Goal: Task Accomplishment & Management: Complete application form

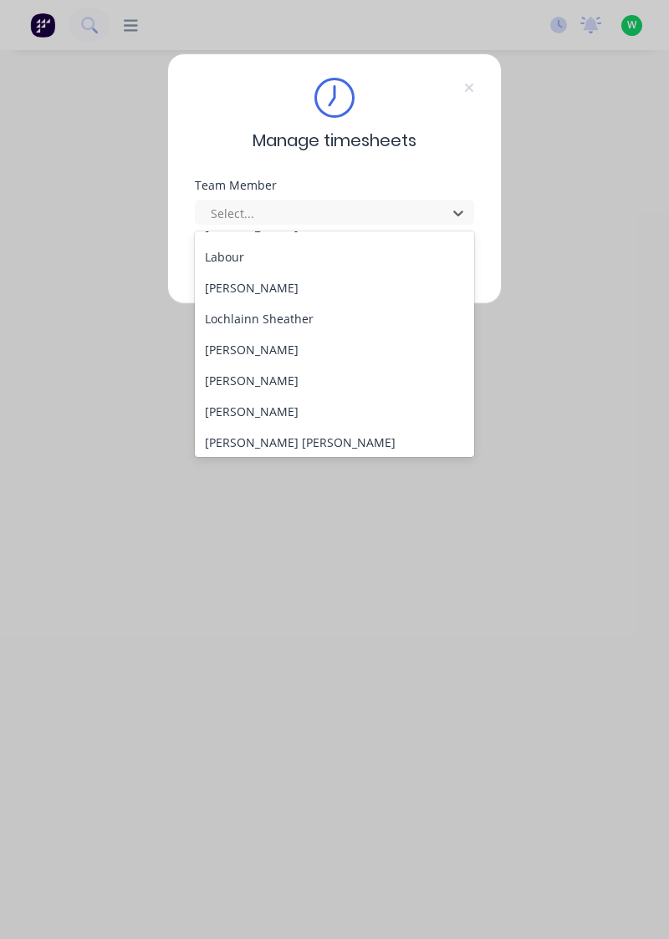
scroll to position [532, 0]
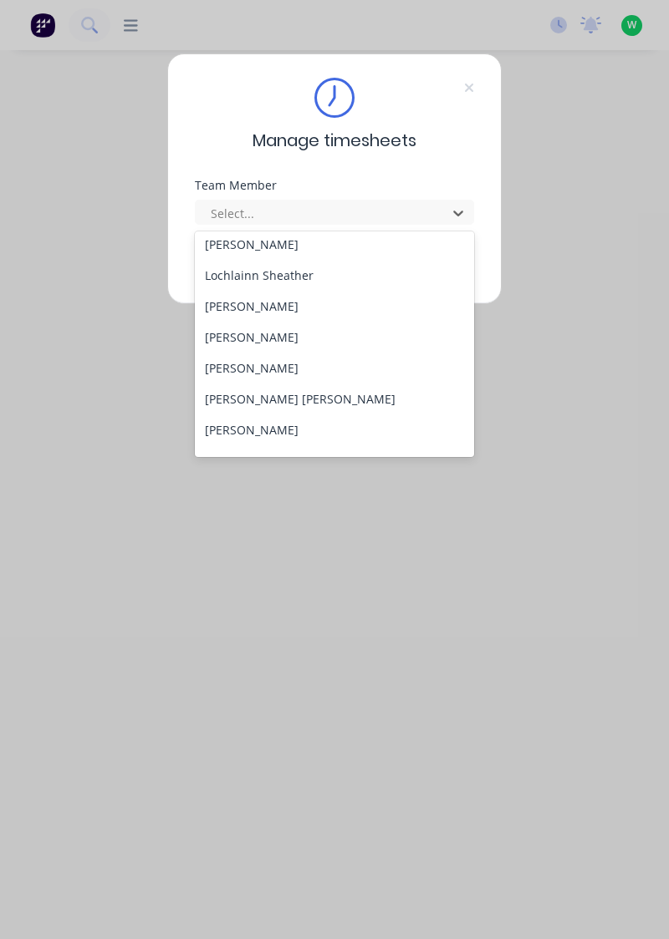
click at [301, 304] on div "[PERSON_NAME]" at bounding box center [335, 306] width 280 height 31
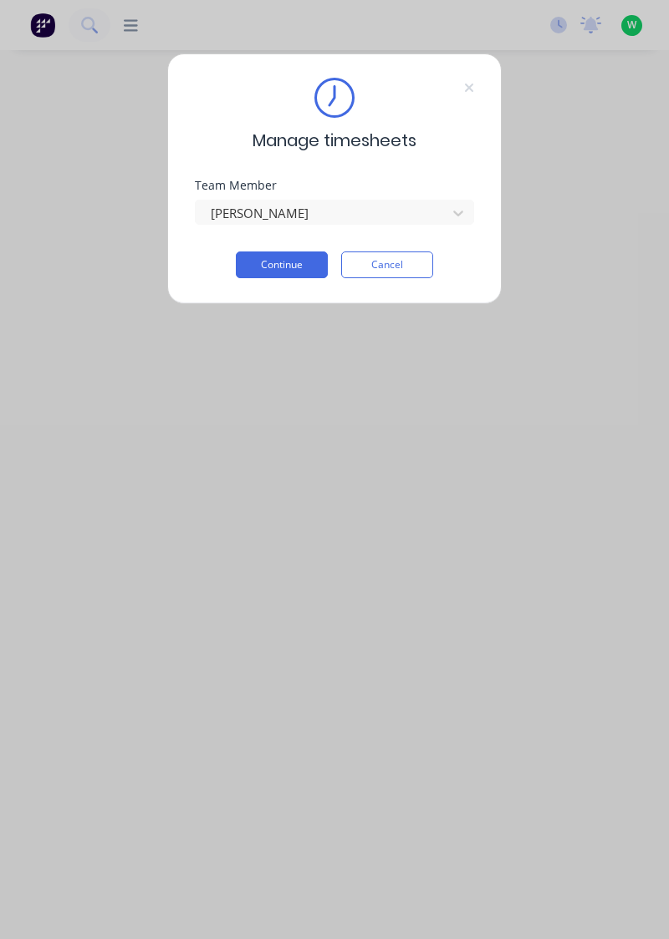
click at [282, 259] on button "Continue" at bounding box center [282, 265] width 92 height 27
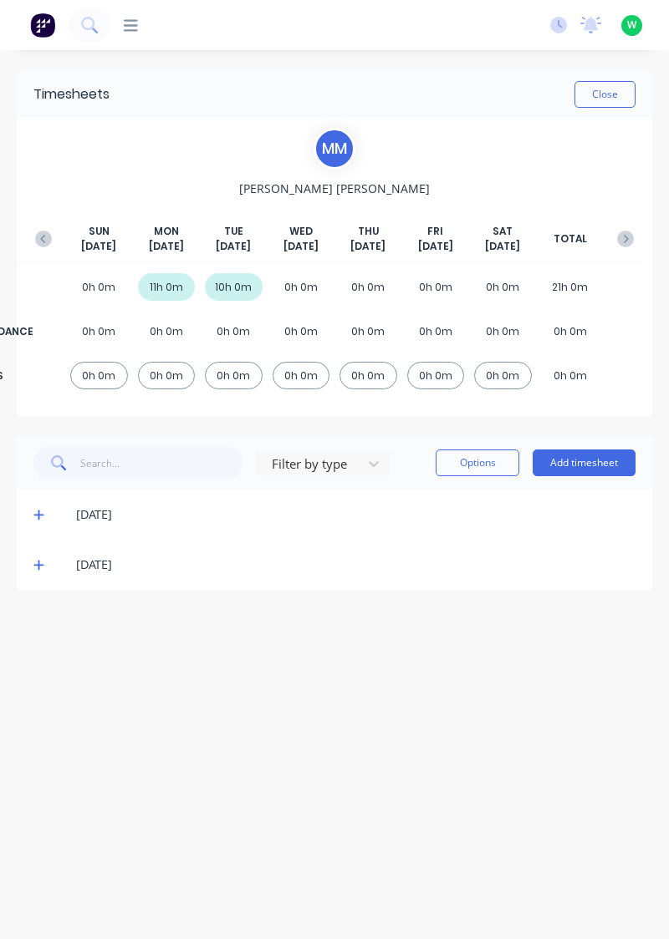
click at [585, 463] on button "Add timesheet" at bounding box center [583, 463] width 103 height 27
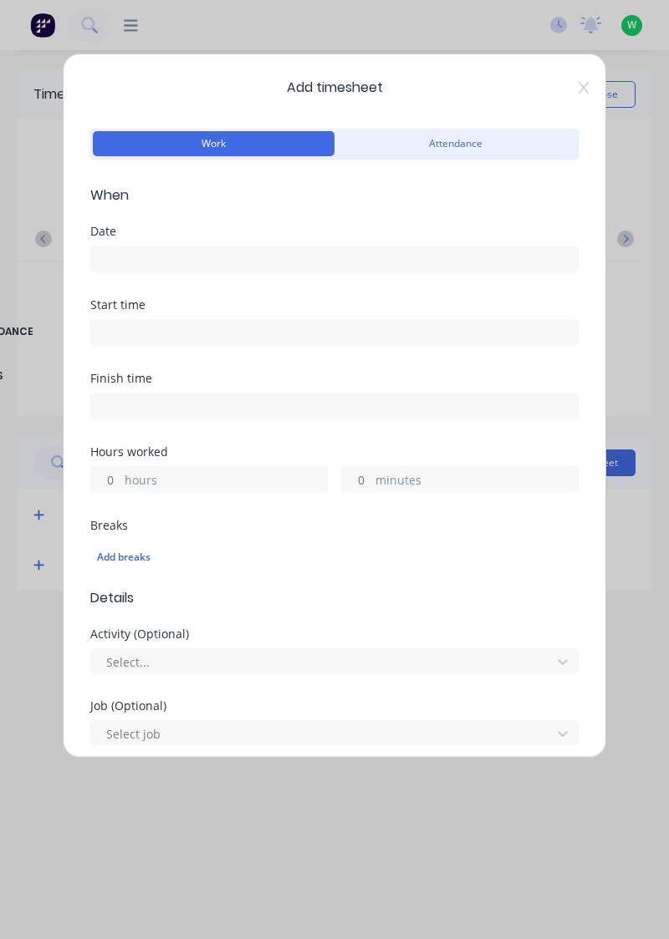
click at [139, 252] on input at bounding box center [334, 259] width 486 height 25
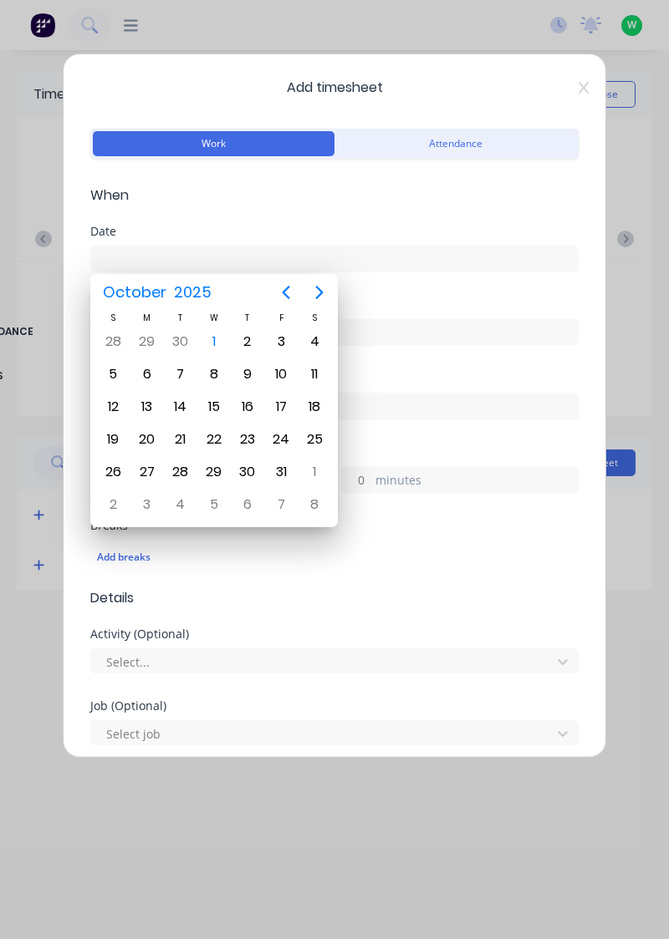
click at [222, 336] on div "1" at bounding box center [213, 341] width 25 height 25
type input "[DATE]"
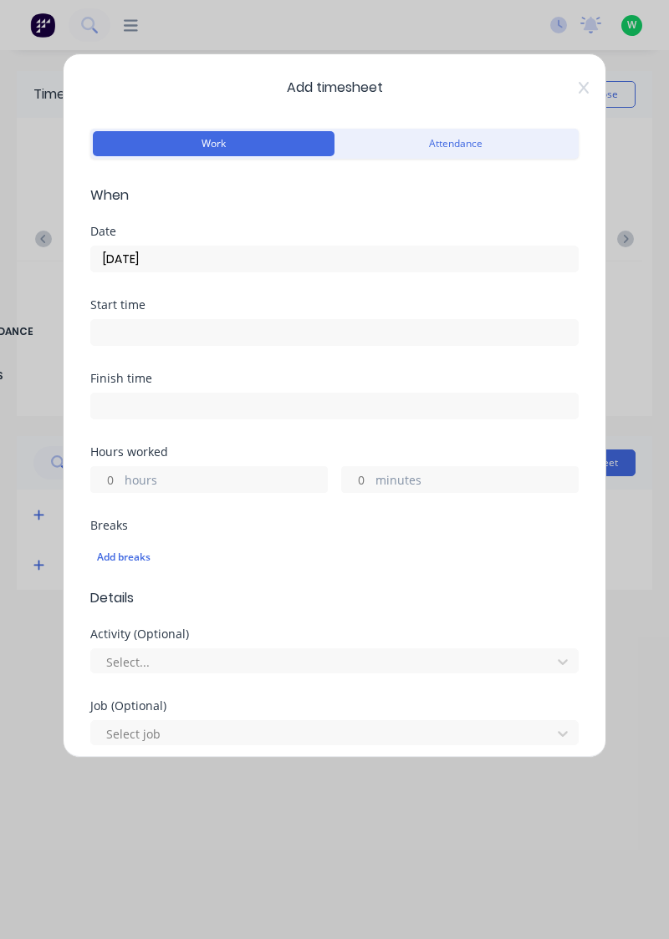
click at [140, 480] on label "hours" at bounding box center [226, 481] width 202 height 21
click at [120, 480] on input "hours" at bounding box center [105, 479] width 29 height 25
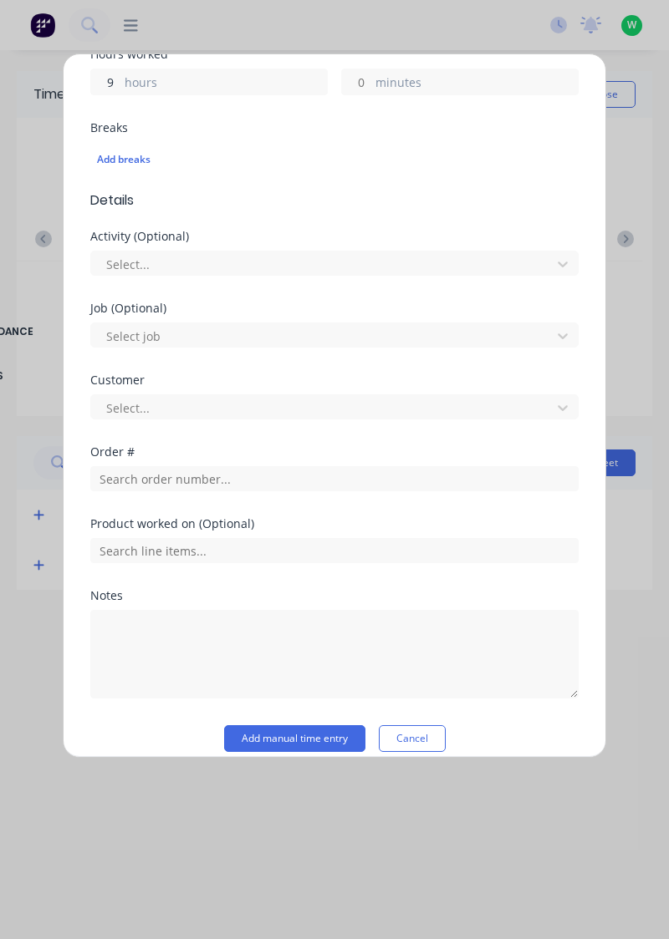
scroll to position [413, 0]
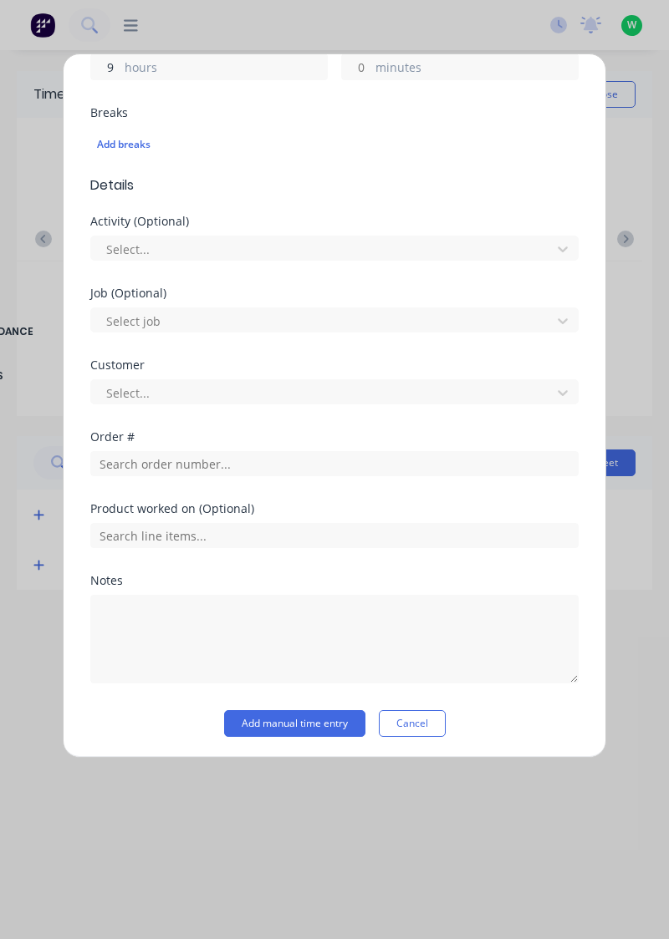
type input "9"
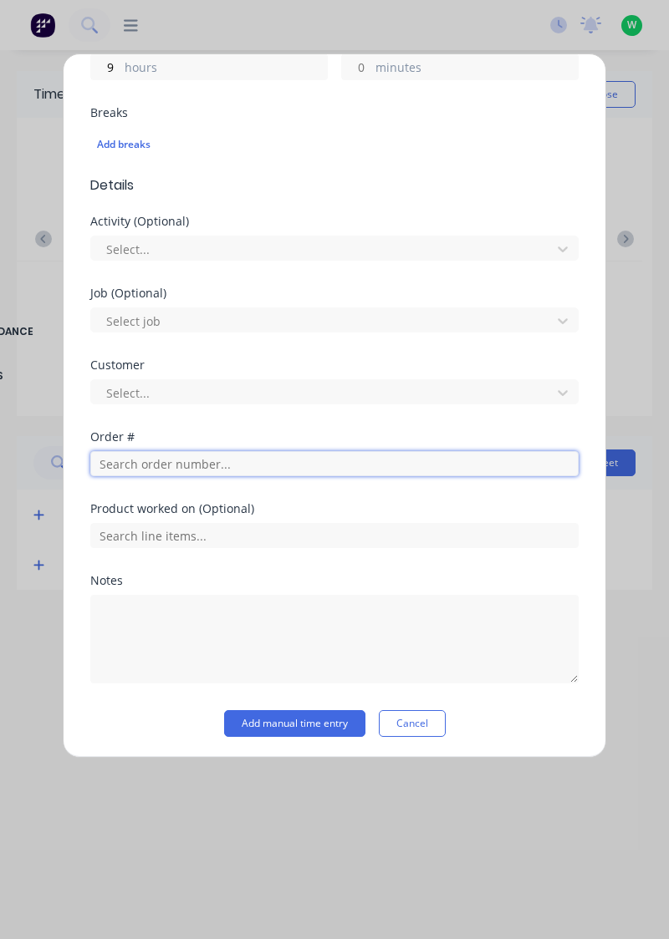
click at [209, 459] on input "text" at bounding box center [334, 463] width 488 height 25
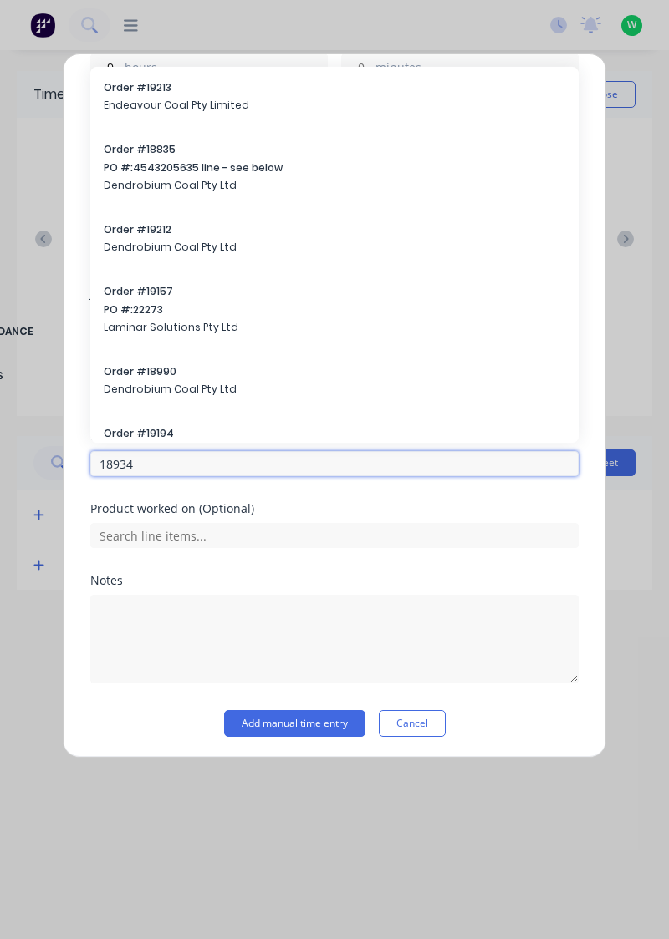
click at [155, 465] on input "18934" at bounding box center [334, 463] width 488 height 25
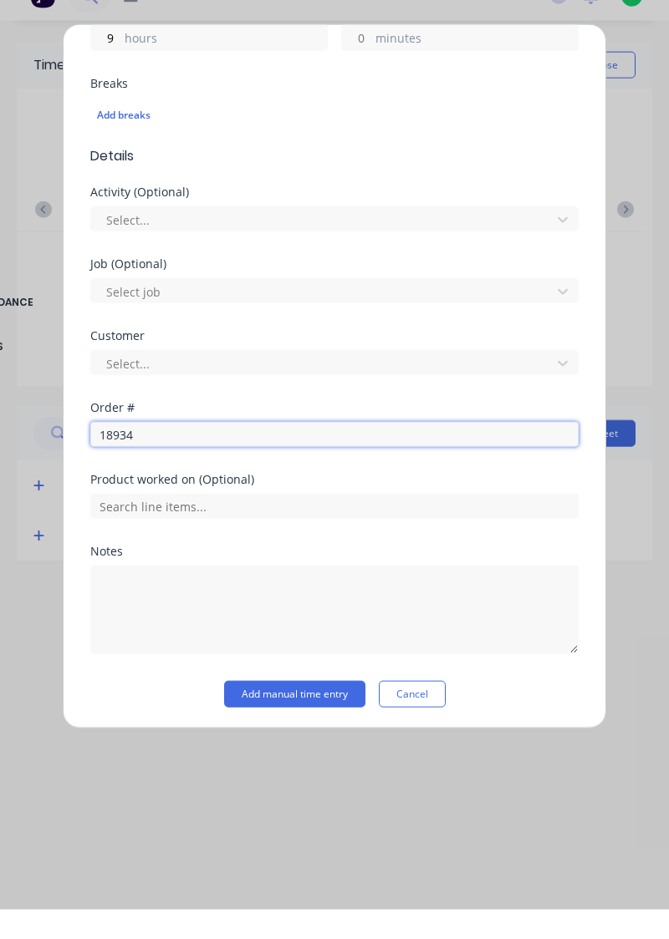
scroll to position [360, 0]
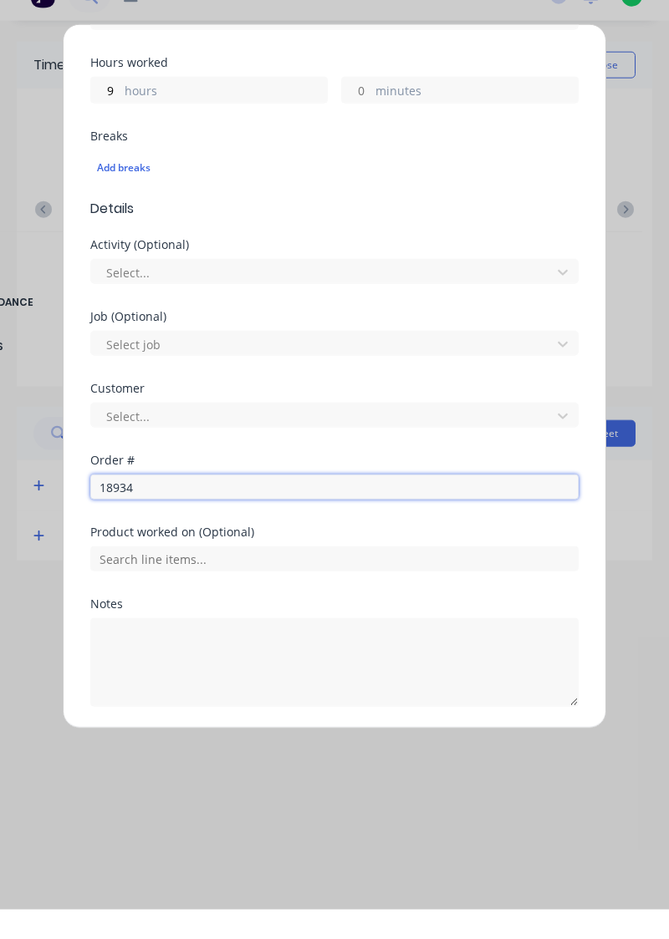
click at [163, 518] on input "18934" at bounding box center [334, 516] width 488 height 25
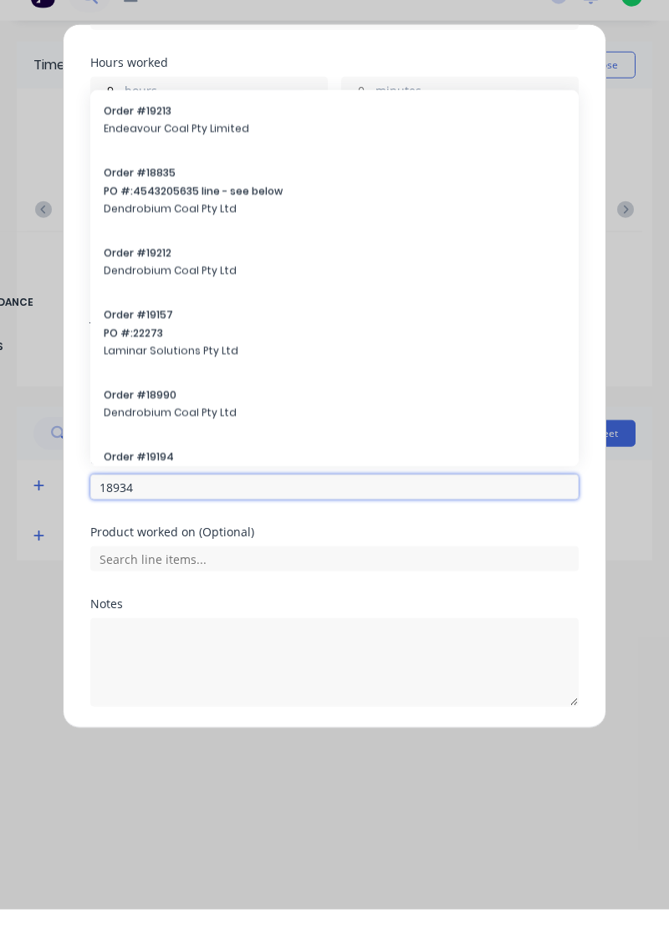
click at [160, 515] on input "18934" at bounding box center [334, 516] width 488 height 25
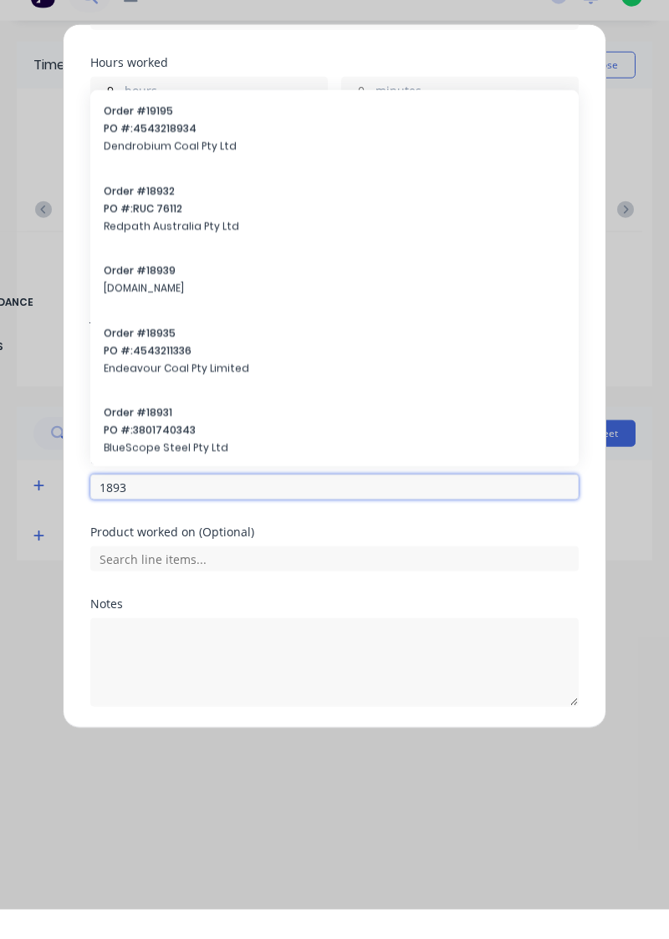
type input "18934"
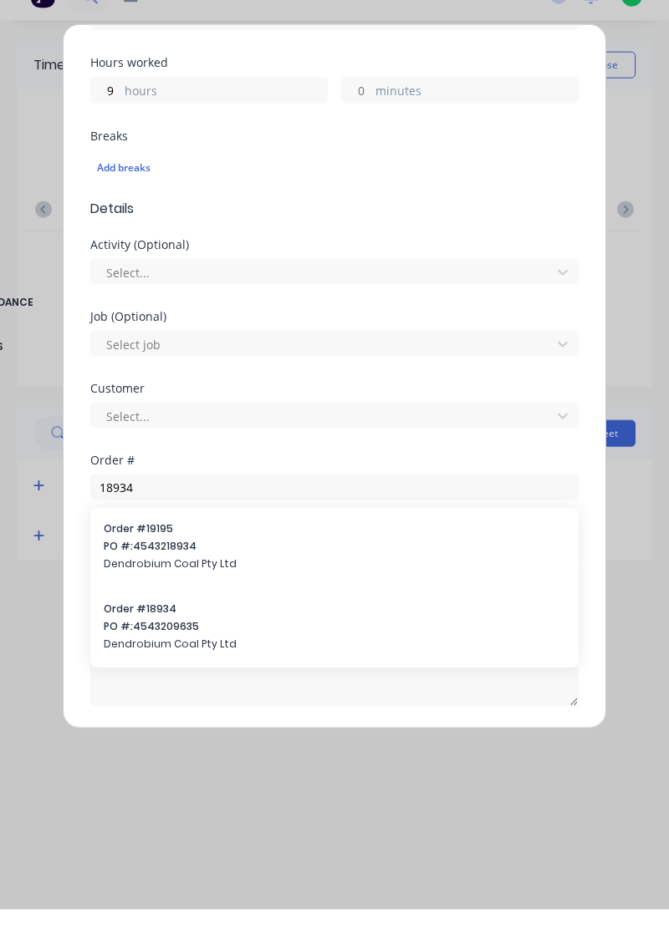
click at [182, 660] on span "PO #: 4543209635" at bounding box center [334, 656] width 461 height 15
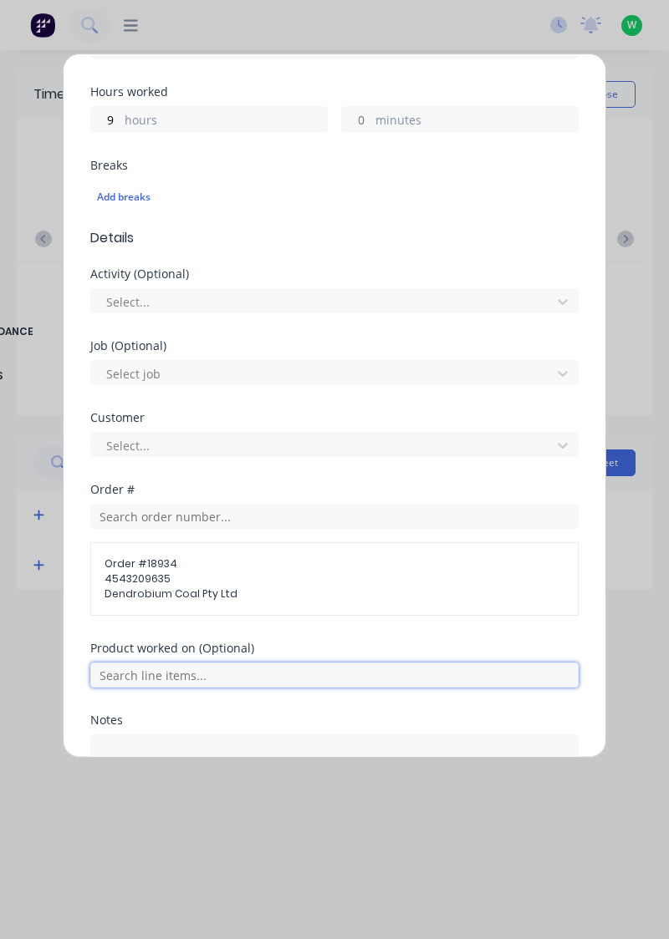
click at [229, 676] on input "text" at bounding box center [334, 675] width 488 height 25
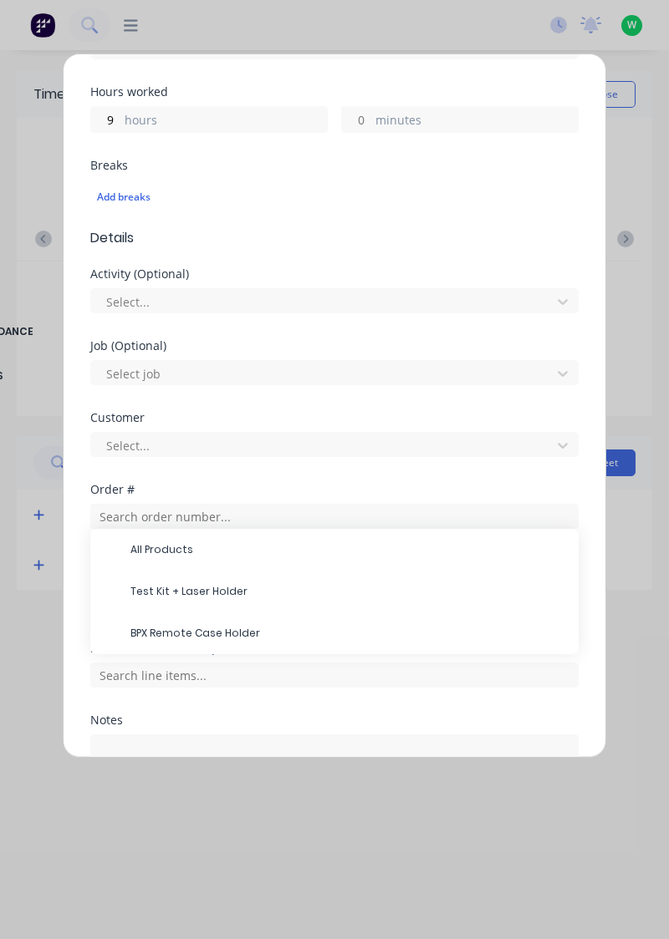
click at [227, 590] on span "Test Kit + Laser Holder" at bounding box center [347, 591] width 435 height 15
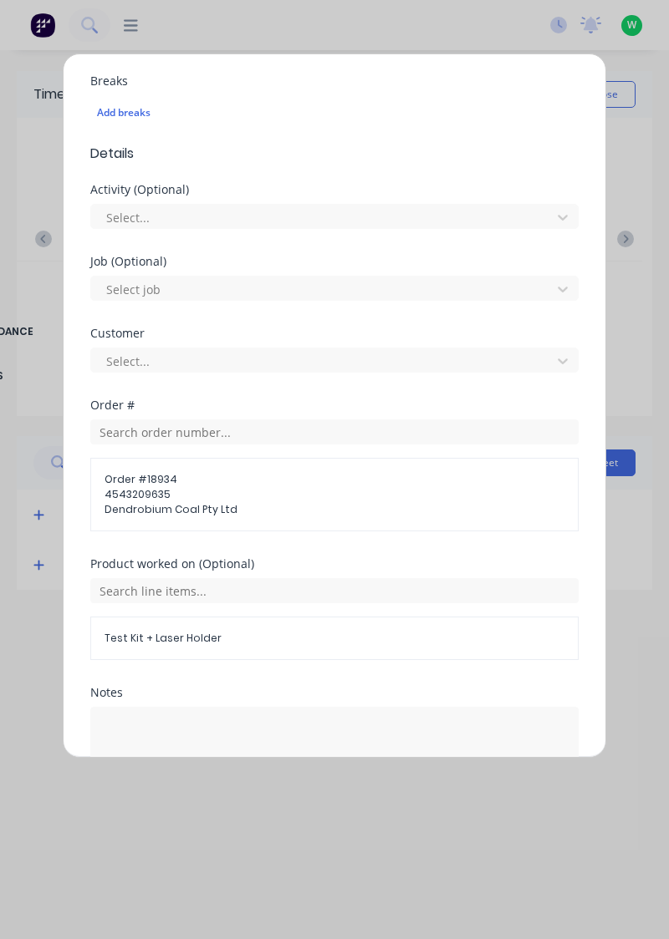
scroll to position [503, 0]
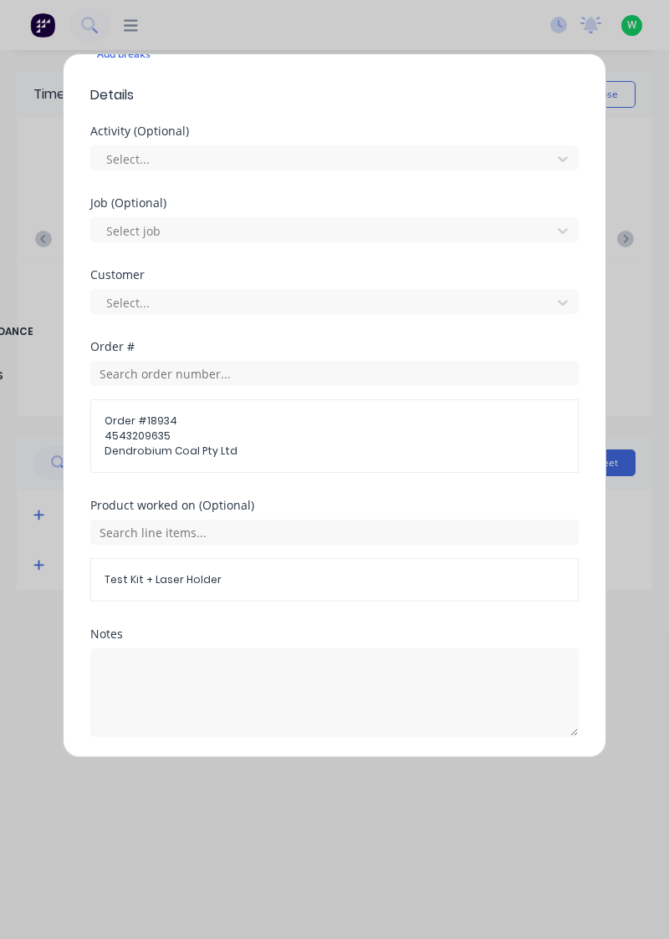
click at [330, 777] on button "Add manual time entry" at bounding box center [294, 777] width 141 height 27
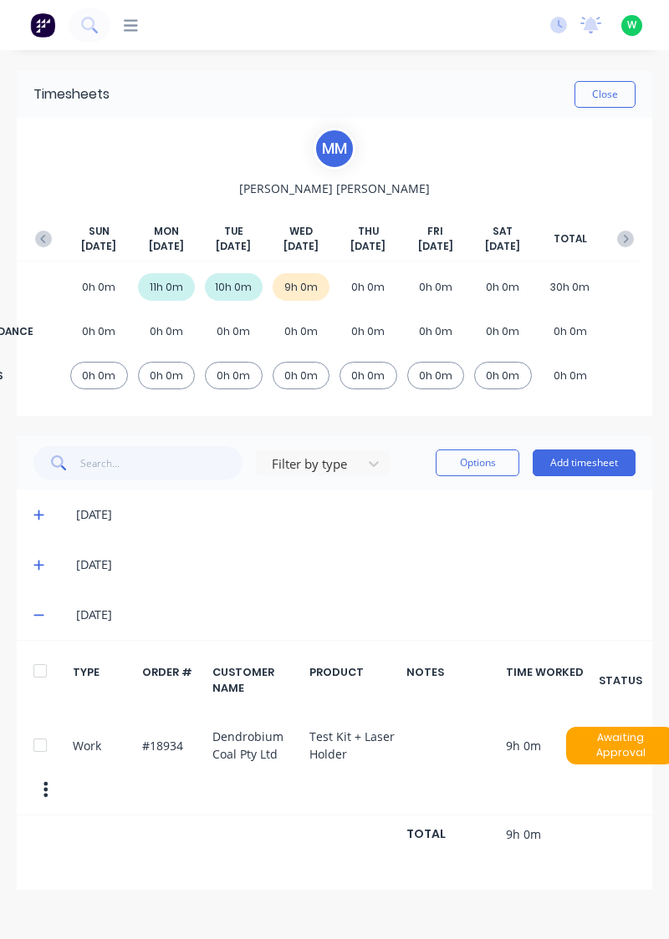
click at [38, 615] on icon at bounding box center [38, 616] width 10 height 2
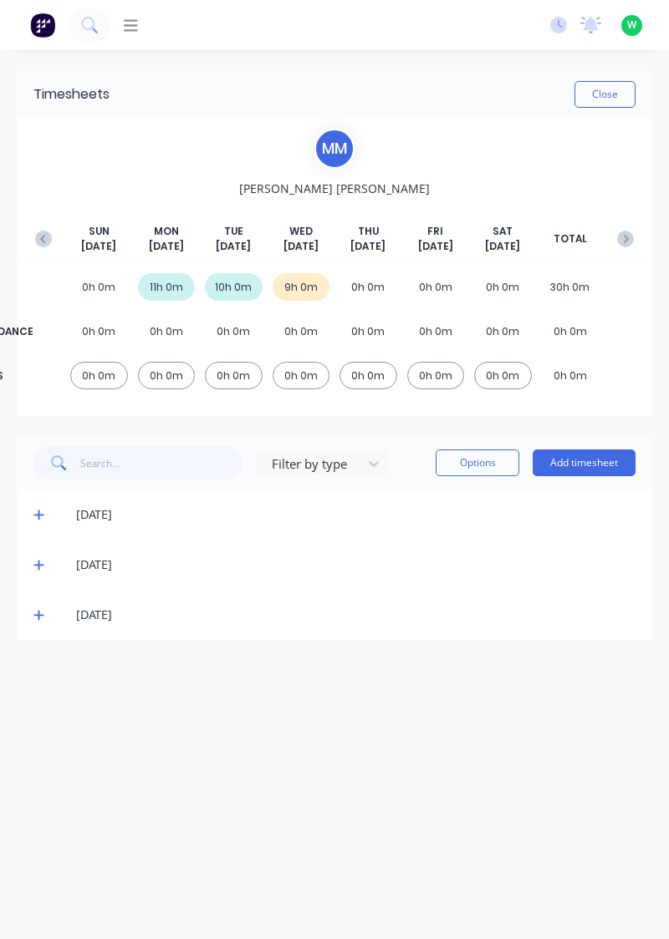
click at [615, 94] on button "Close" at bounding box center [604, 94] width 61 height 27
